Goal: Navigation & Orientation: Find specific page/section

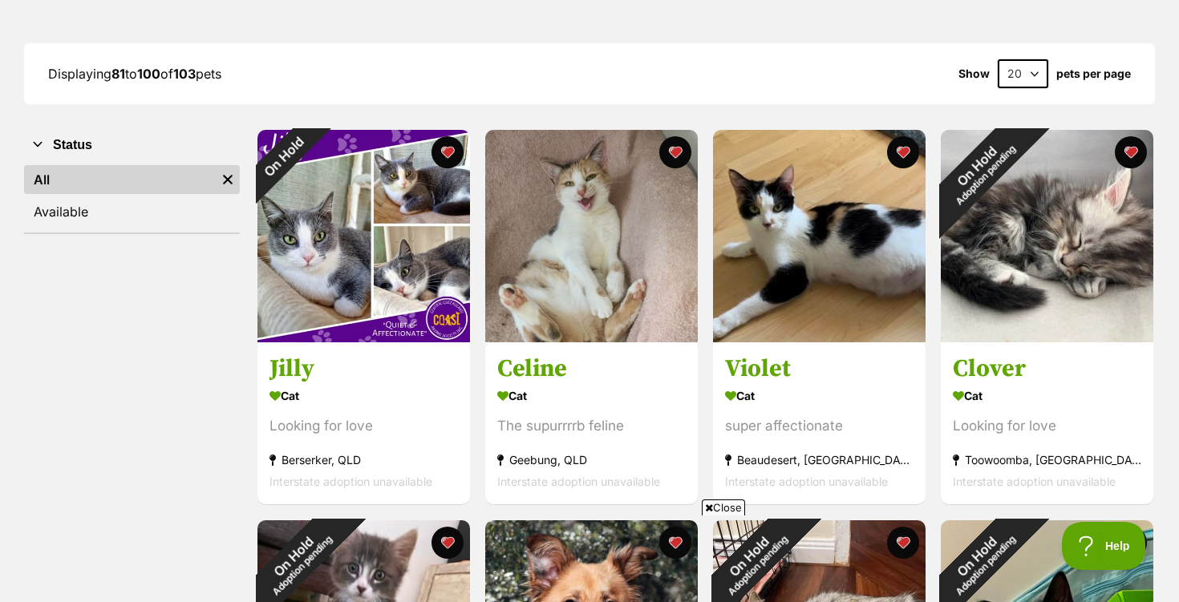
scroll to position [197, 0]
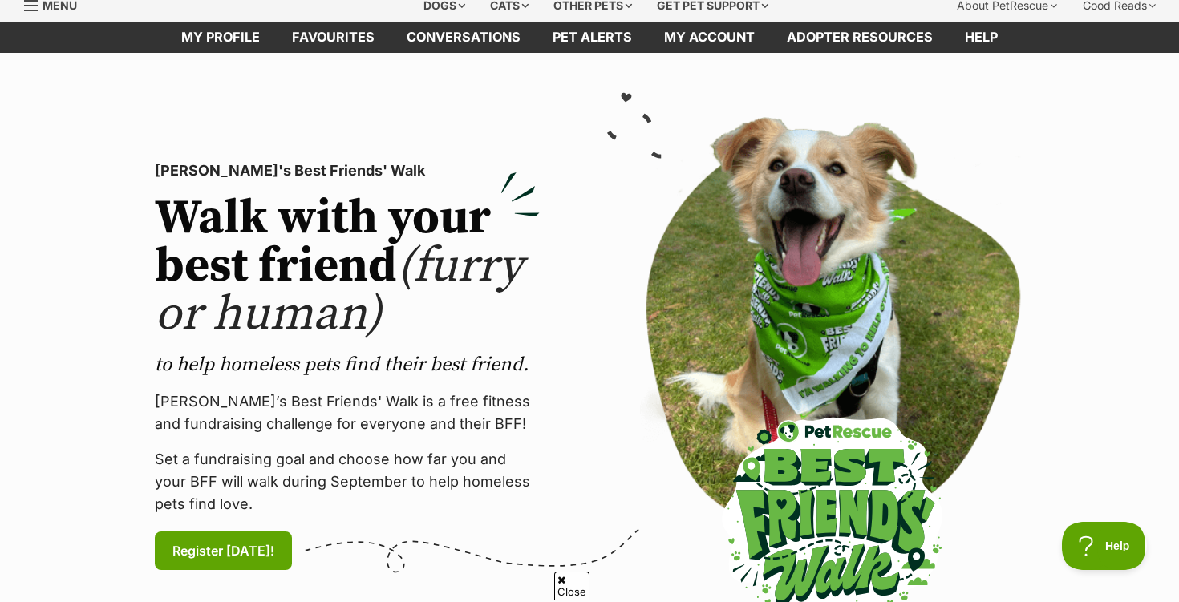
scroll to position [60, 0]
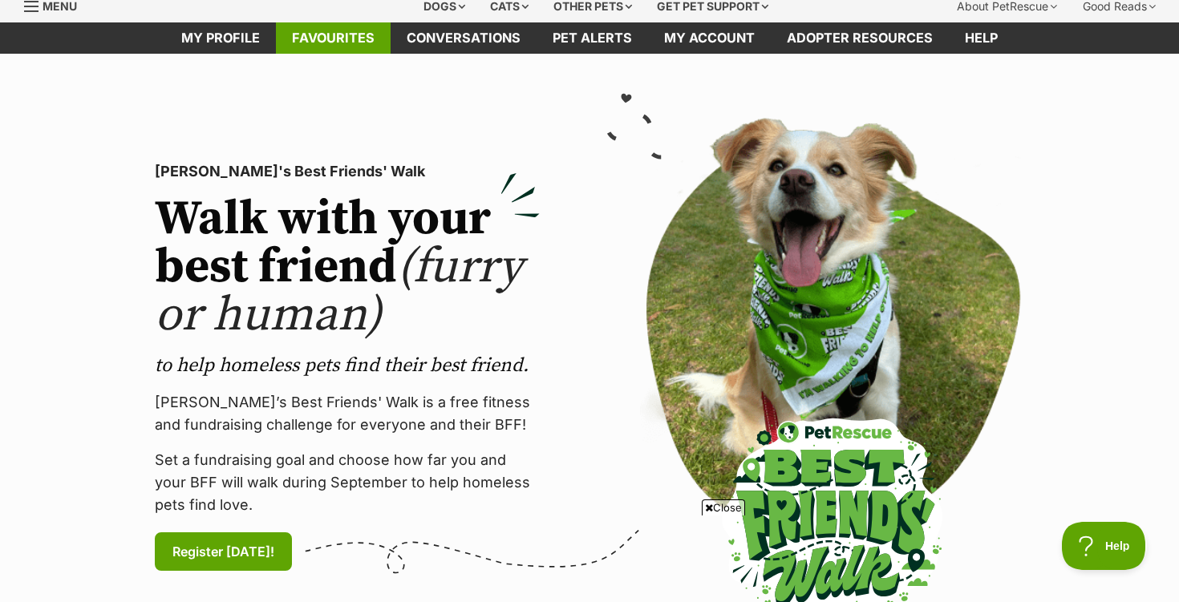
click at [339, 24] on link "Favourites" at bounding box center [333, 37] width 115 height 31
